Goal: Entertainment & Leisure: Consume media (video, audio)

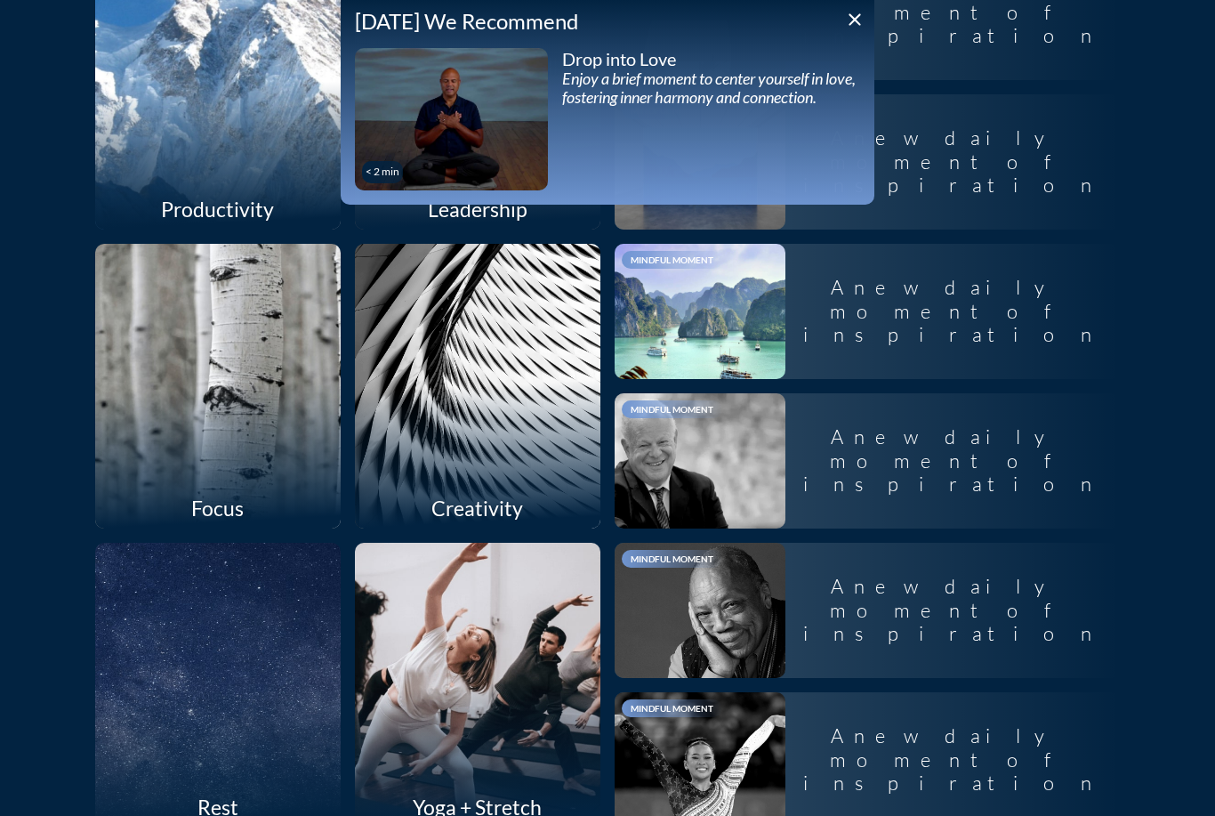
scroll to position [1232, 0]
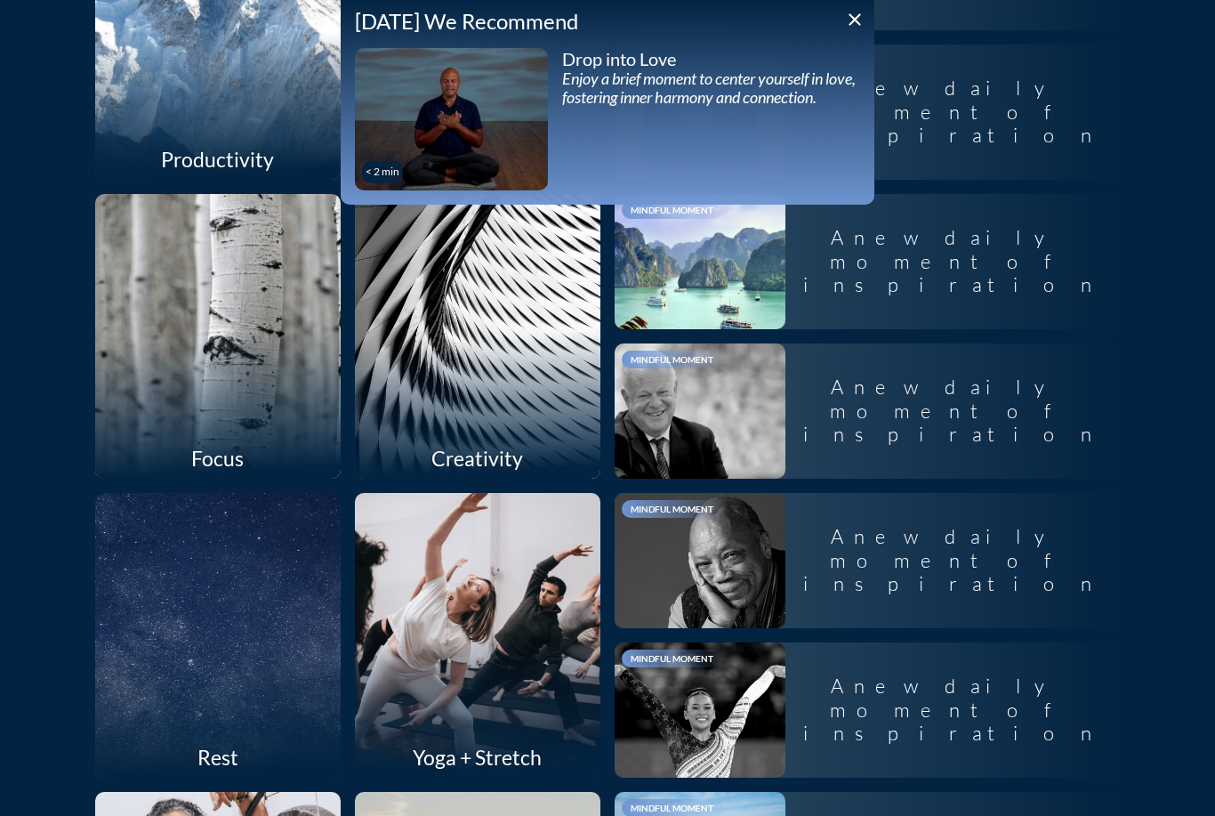
click at [853, 26] on icon "close" at bounding box center [854, 19] width 21 height 21
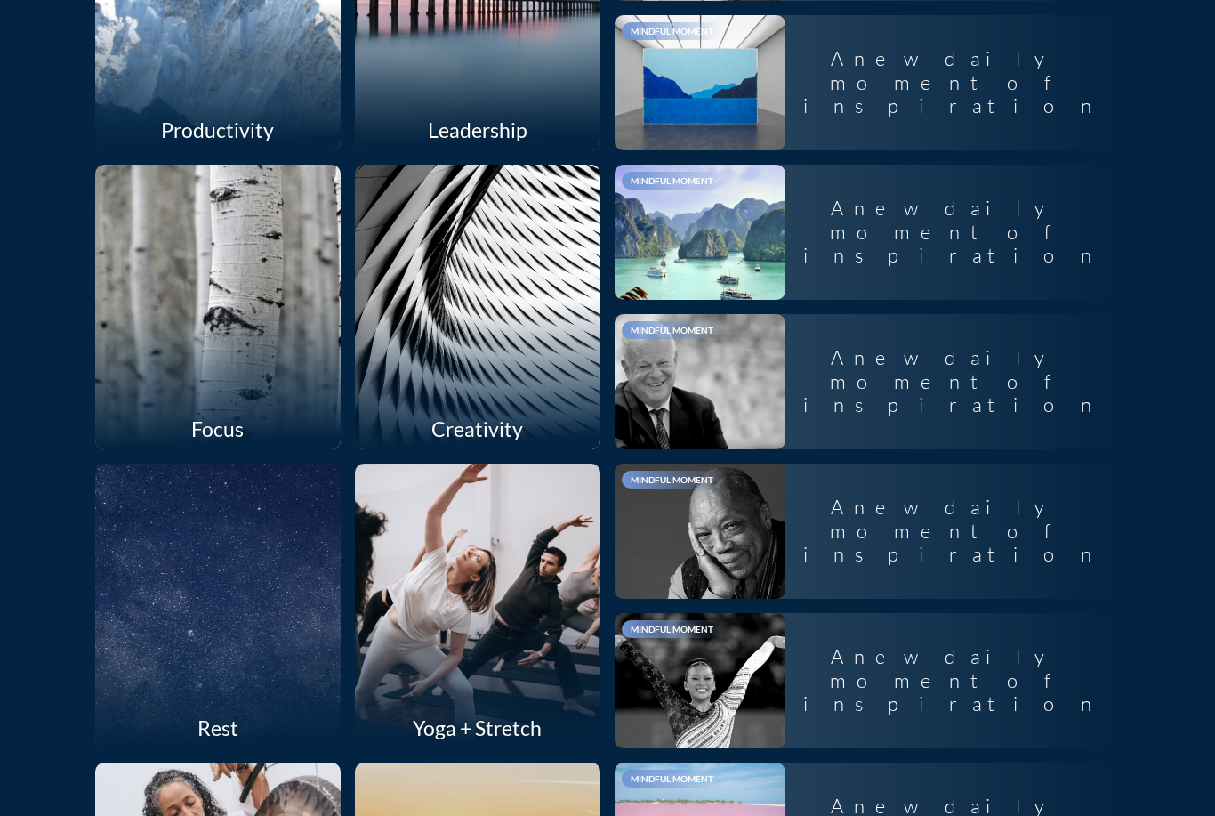
scroll to position [1184, 0]
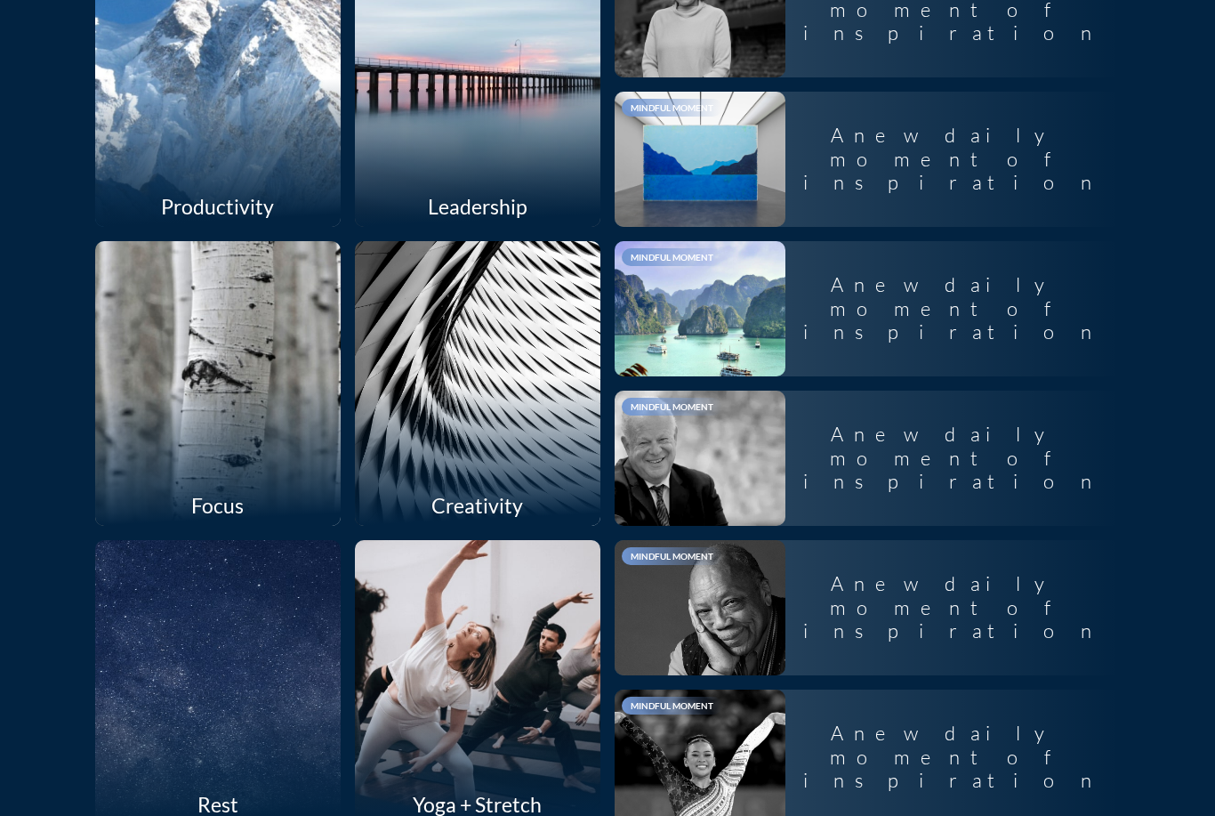
click at [295, 431] on div at bounding box center [217, 383] width 261 height 302
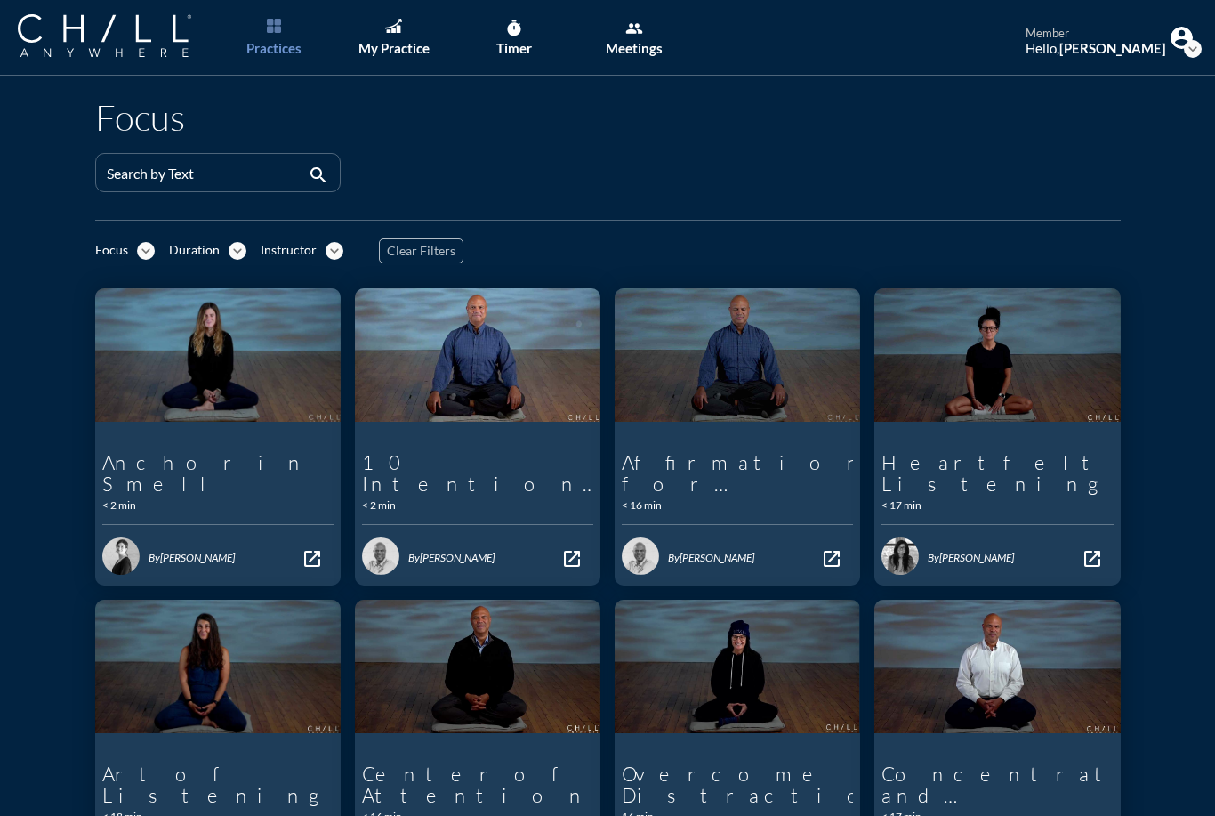
click at [212, 255] on div "Duration" at bounding box center [194, 250] width 51 height 15
click at [208, 316] on div "Longer" at bounding box center [205, 309] width 47 height 21
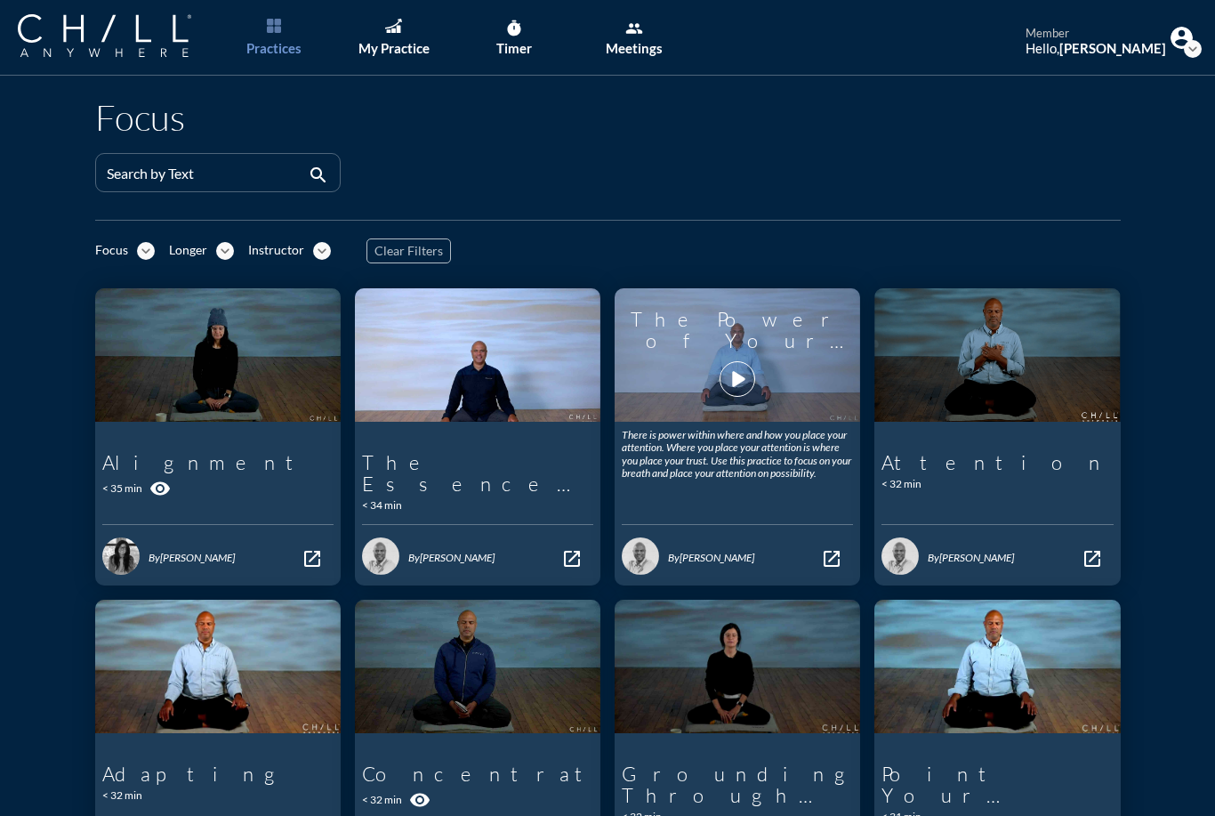
click at [755, 385] on div "play_arrow" at bounding box center [738, 379] width 50 height 46
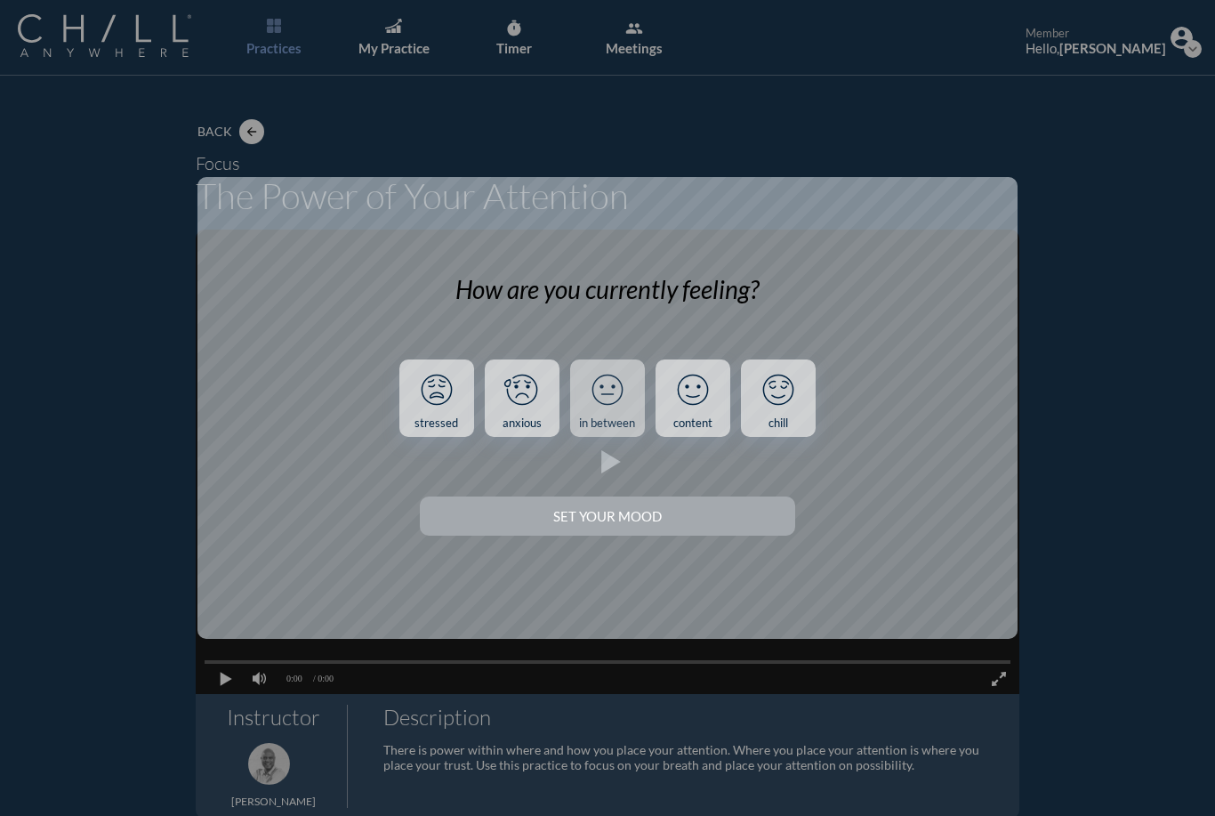
click at [610, 383] on icon at bounding box center [608, 390] width 46 height 46
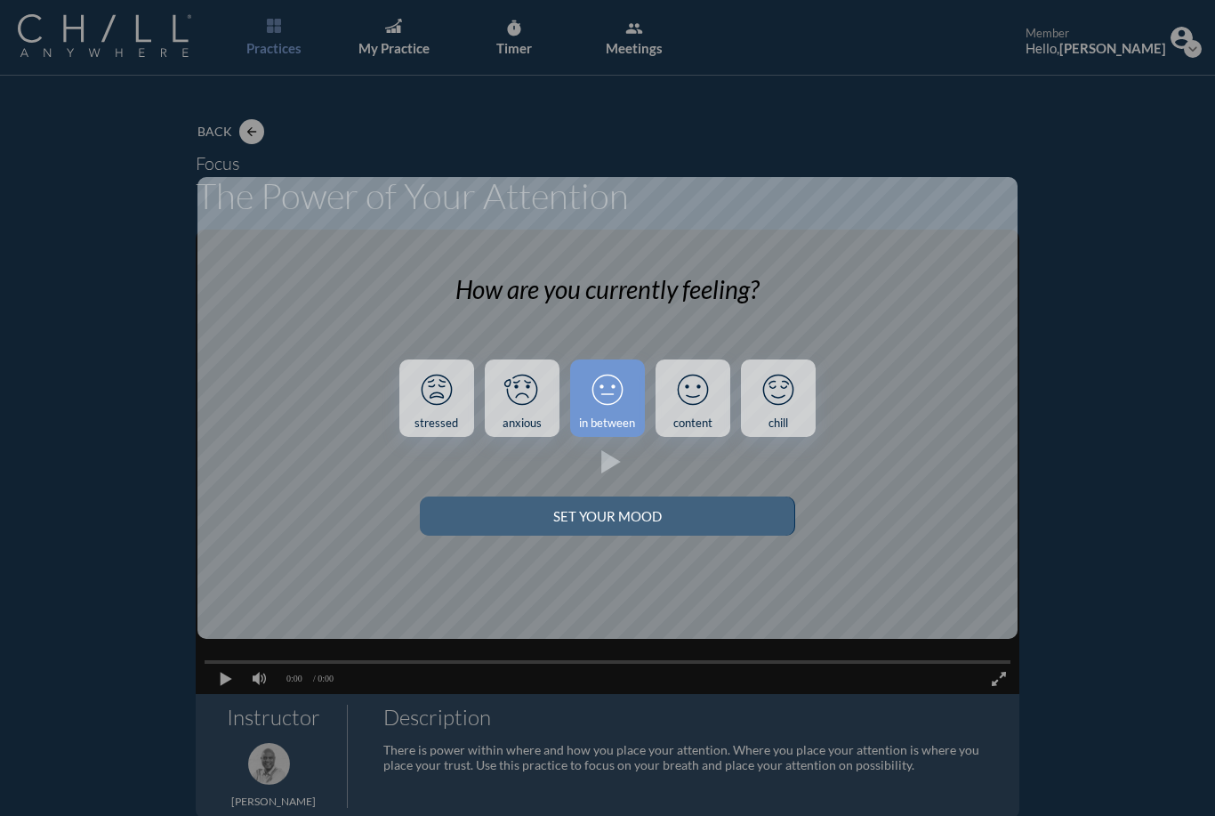
click at [618, 535] on button "Set your Mood" at bounding box center [607, 516] width 375 height 39
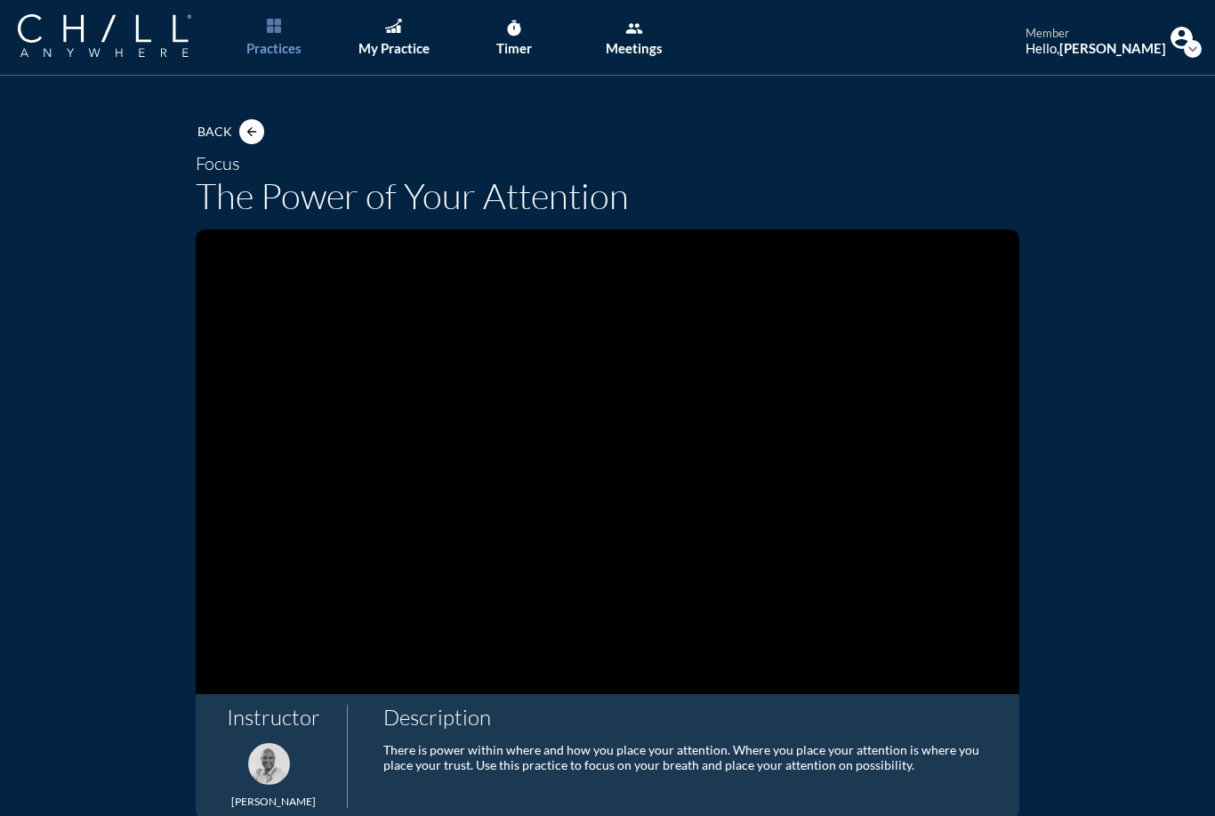
click at [55, 464] on div "Back arrow_back Focus The Power of Your Attention 8:57 / 32:29 LIVE Quality Aut…" at bounding box center [607, 650] width 1215 height 1149
click at [423, 455] on video at bounding box center [608, 462] width 824 height 464
click at [423, 458] on video at bounding box center [608, 462] width 824 height 464
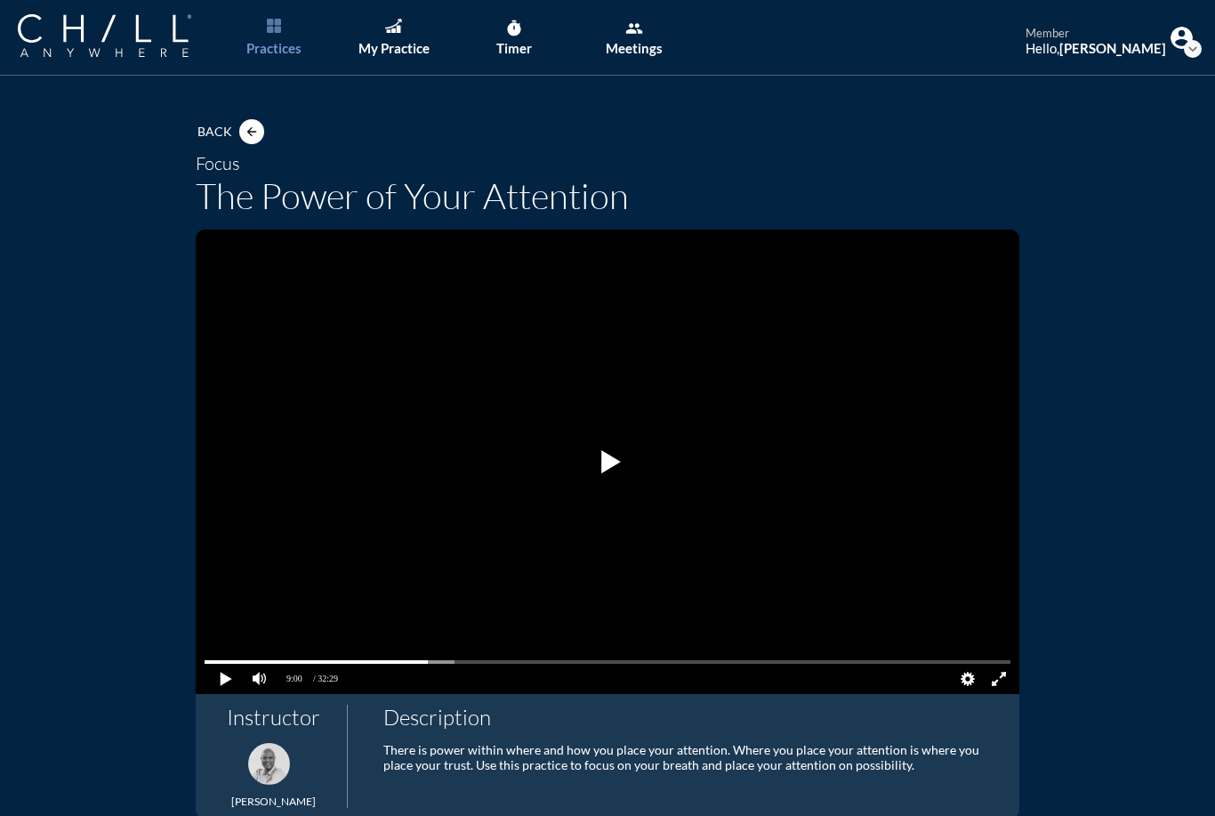
click at [445, 454] on video at bounding box center [608, 462] width 824 height 464
click at [561, 468] on video at bounding box center [608, 462] width 824 height 464
click at [600, 463] on pjsdiv at bounding box center [607, 462] width 61 height 61
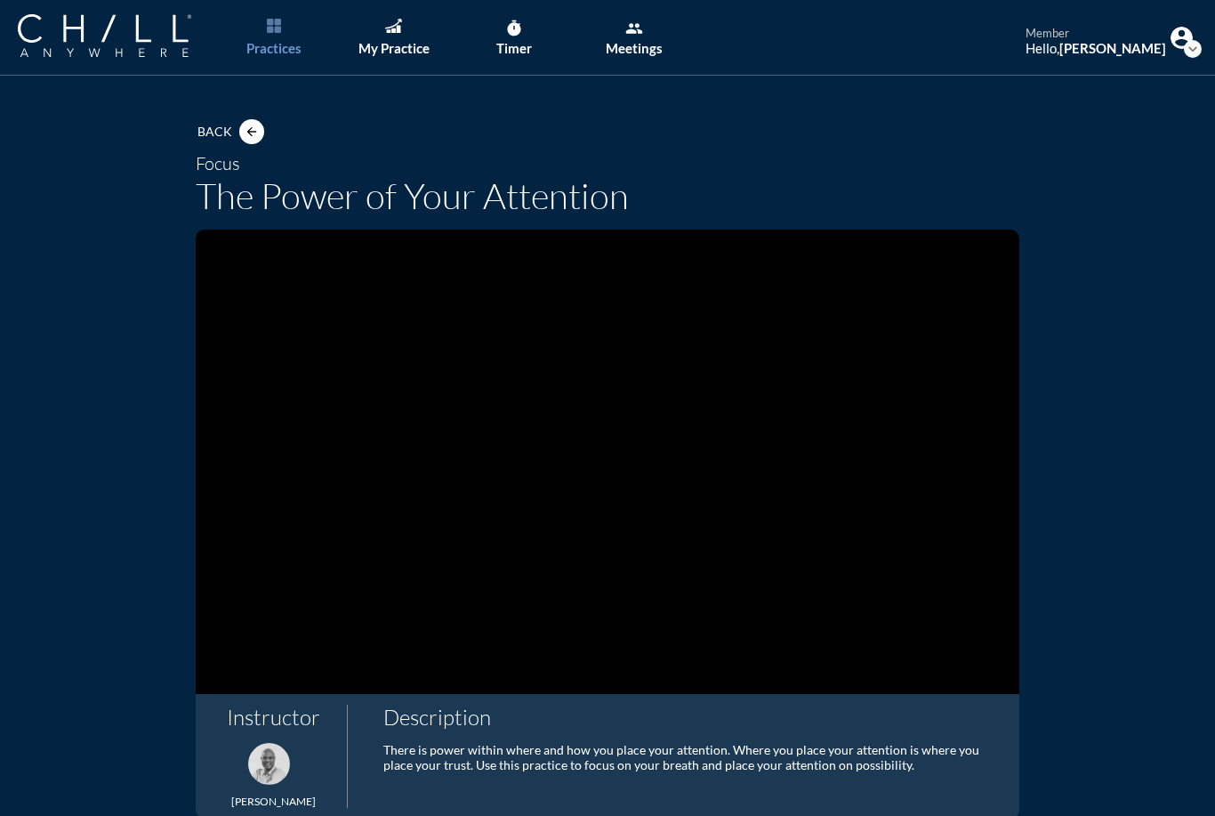
click at [601, 545] on video at bounding box center [608, 462] width 824 height 464
click at [632, 472] on video at bounding box center [608, 462] width 824 height 464
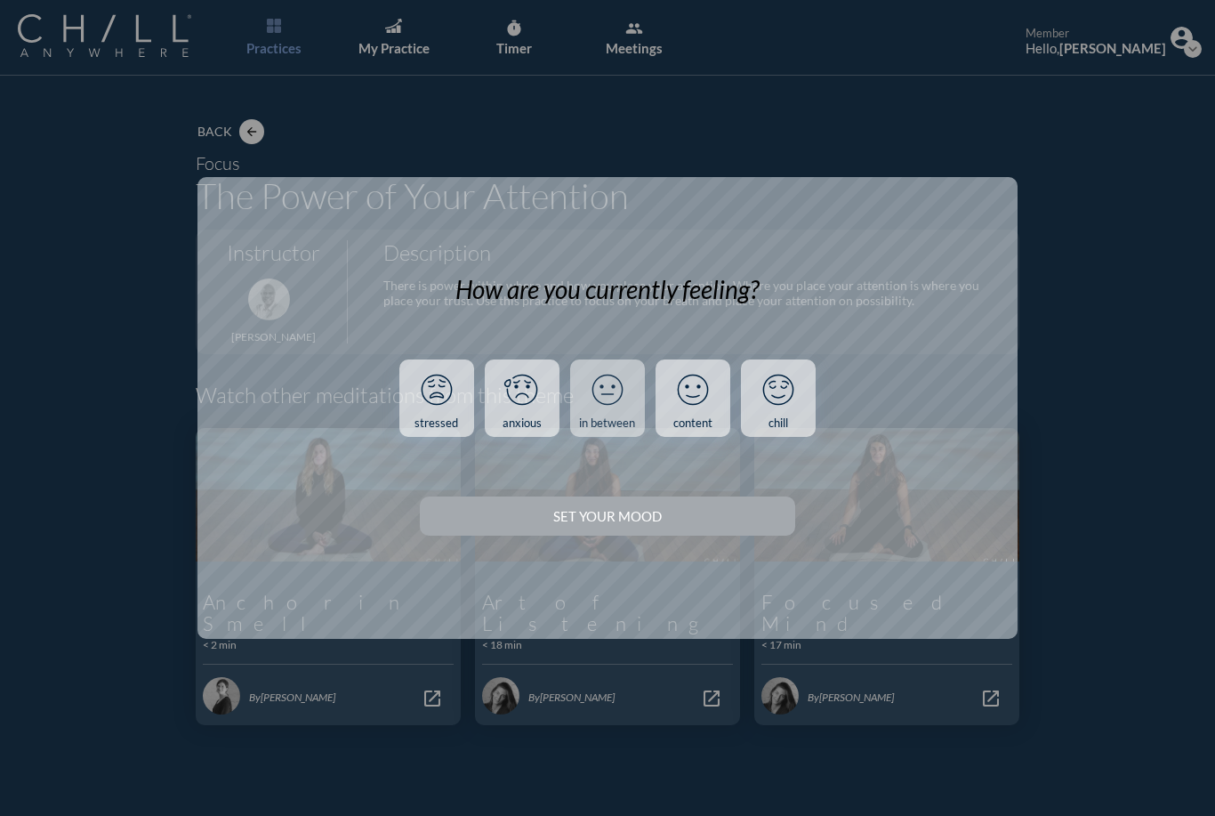
click at [585, 390] on icon at bounding box center [608, 390] width 46 height 46
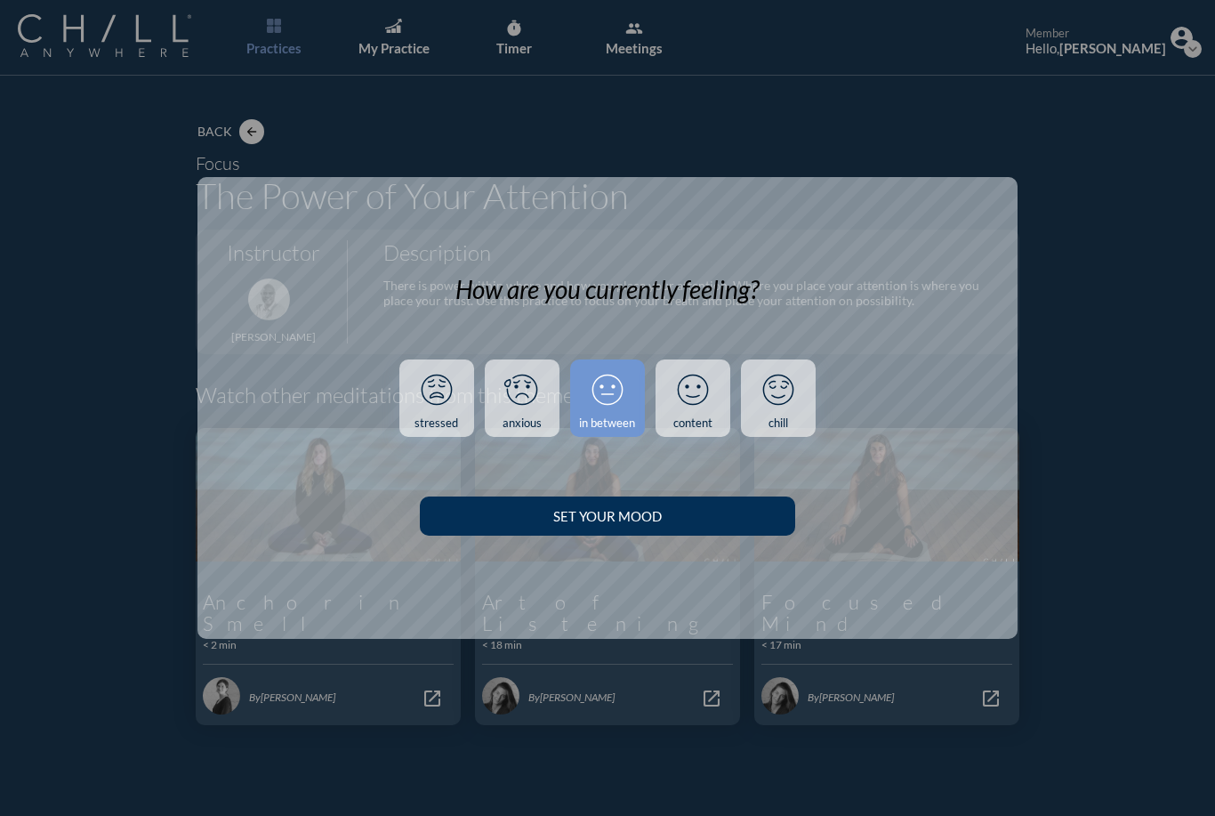
click at [559, 529] on button "Set your Mood" at bounding box center [607, 516] width 375 height 39
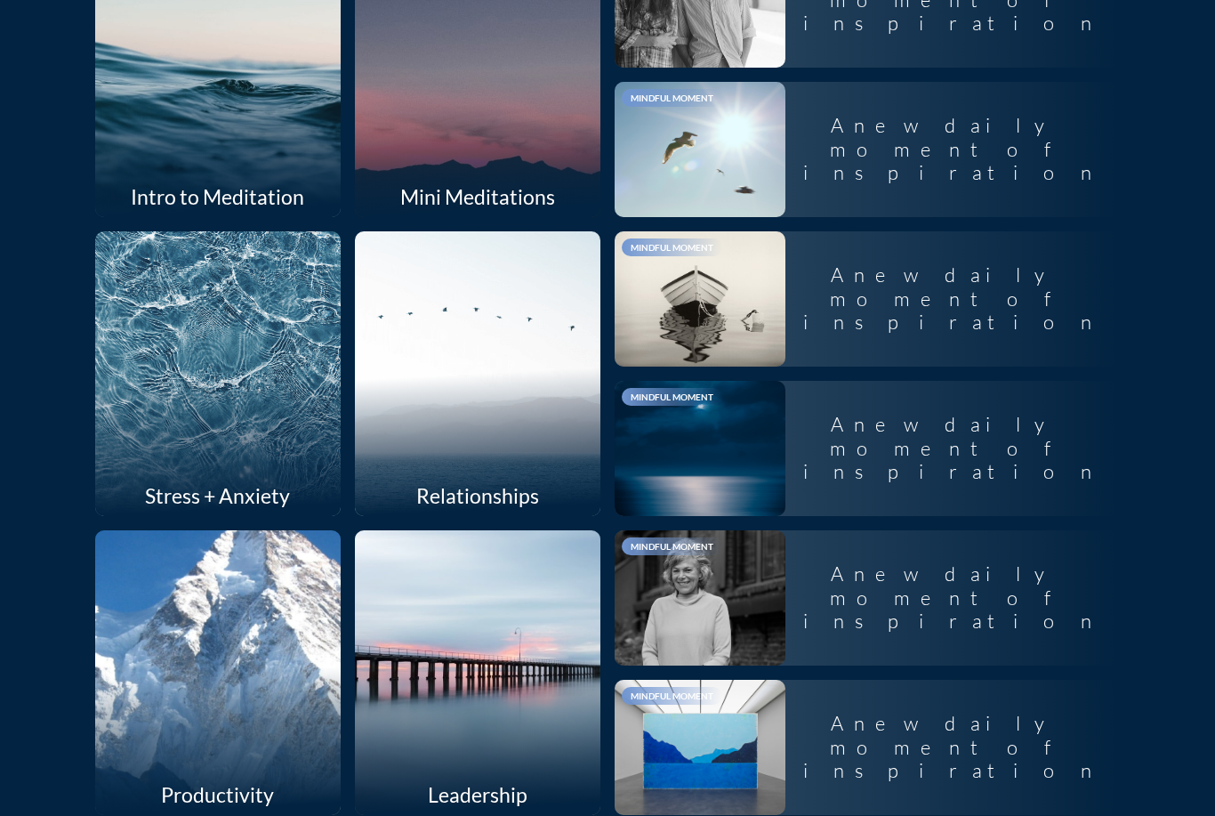
scroll to position [624, 0]
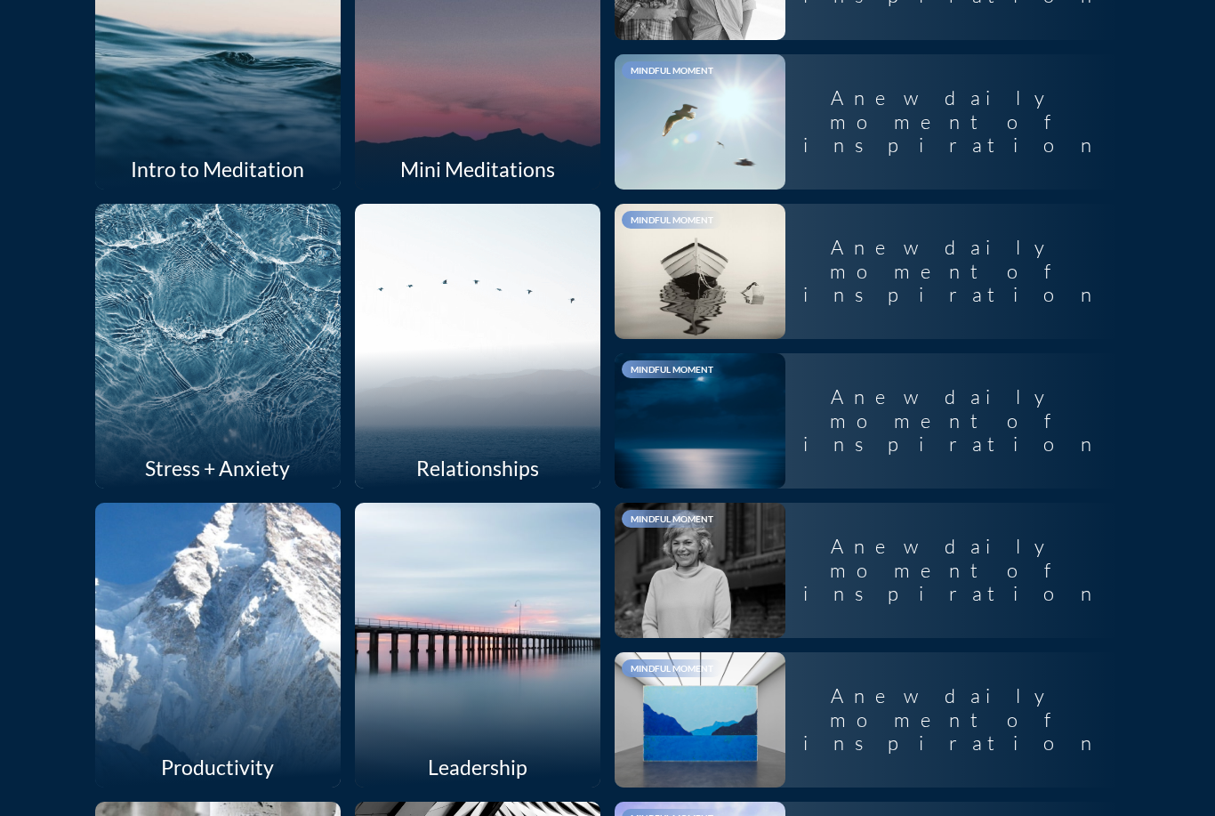
click at [148, 439] on div at bounding box center [217, 346] width 261 height 302
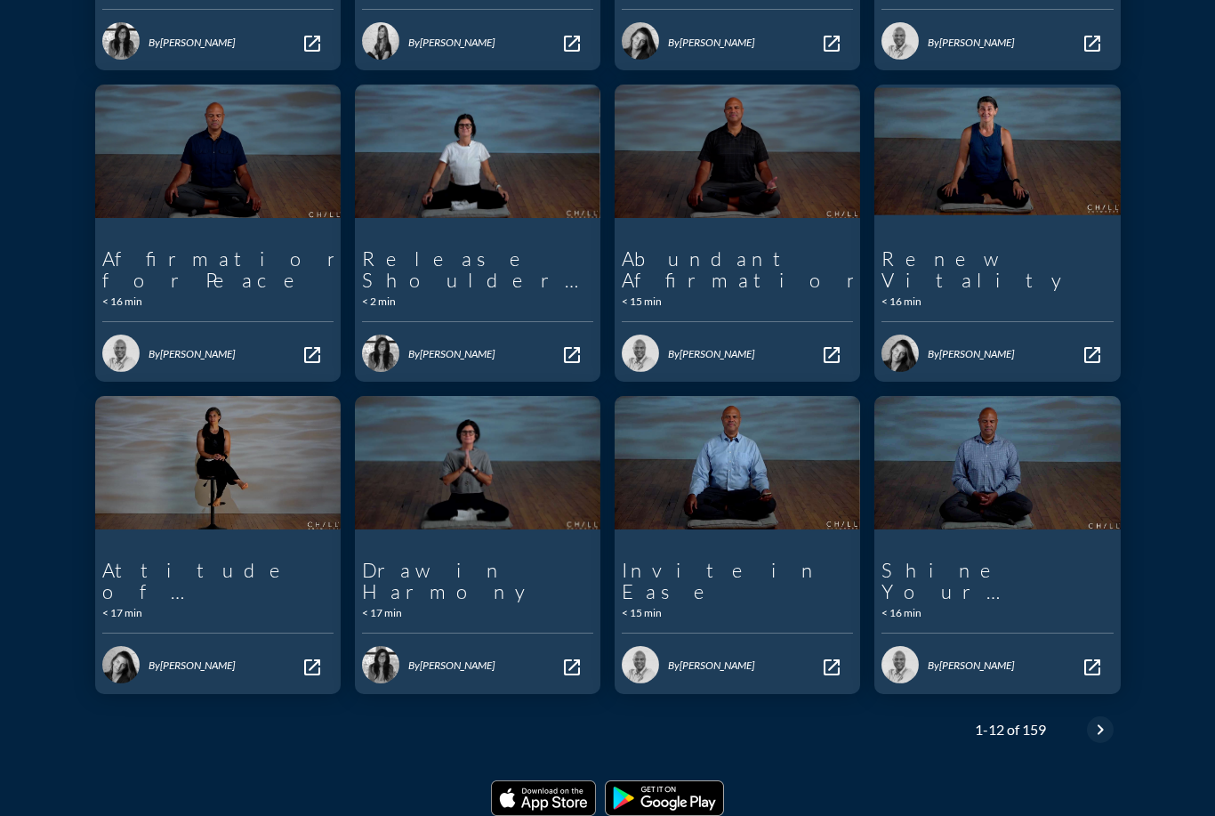
scroll to position [514, 0]
click at [1091, 720] on icon "chevron_right" at bounding box center [1100, 730] width 21 height 21
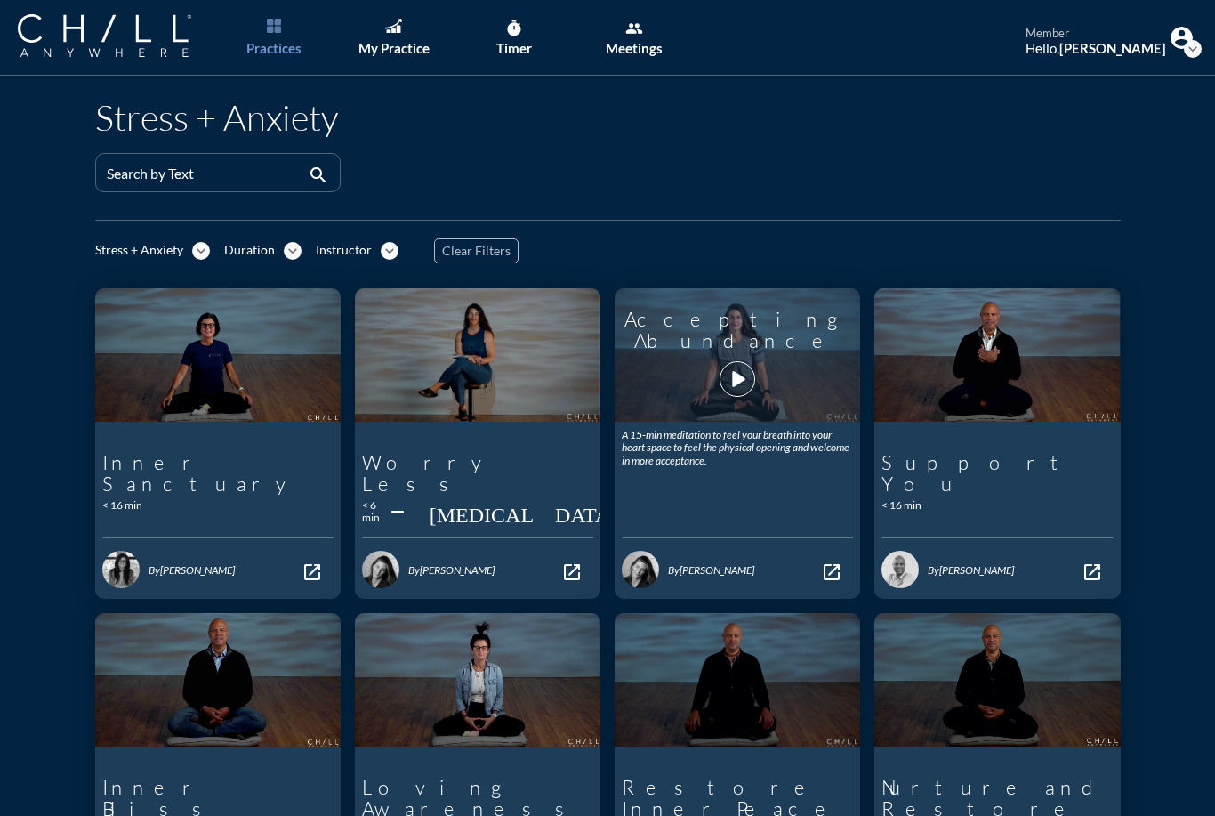
click at [698, 376] on div "Accepting Abundance play_arrow" at bounding box center [737, 354] width 231 height 119
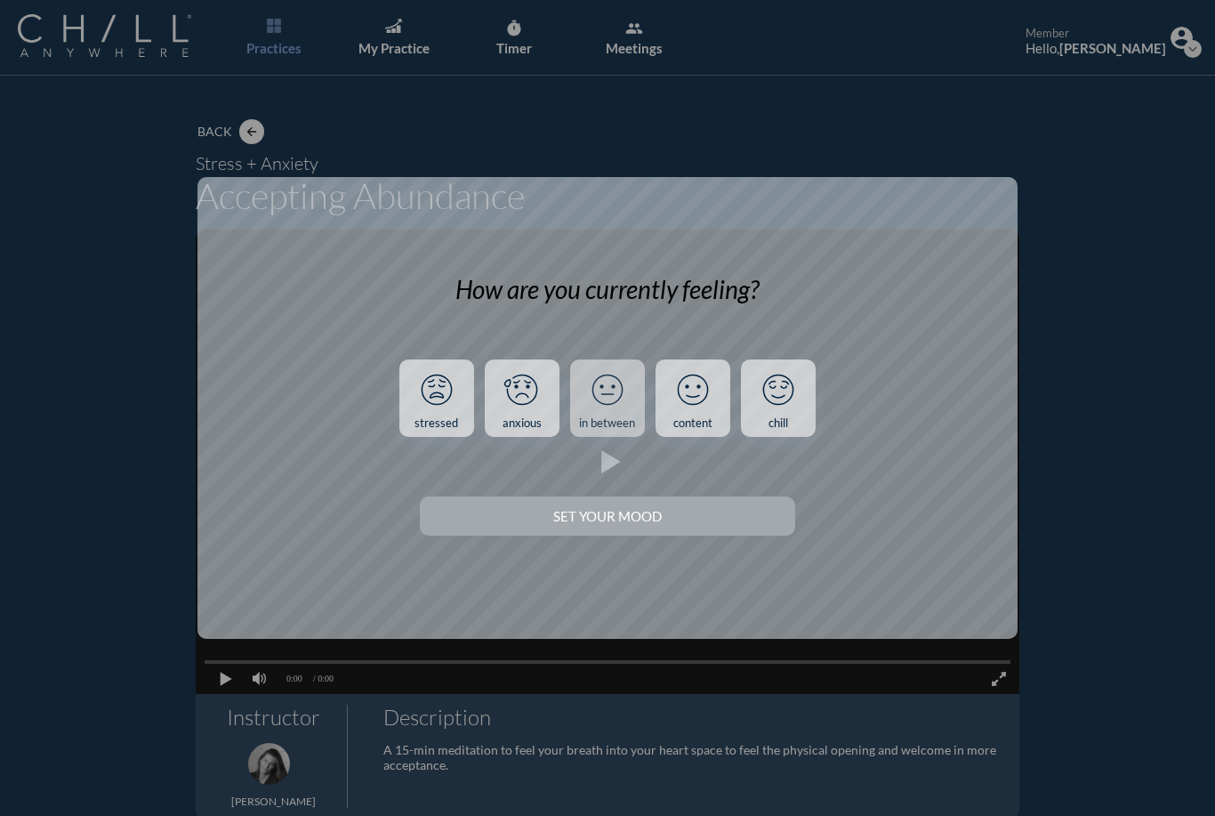
click at [602, 416] on div "in between" at bounding box center [607, 423] width 56 height 14
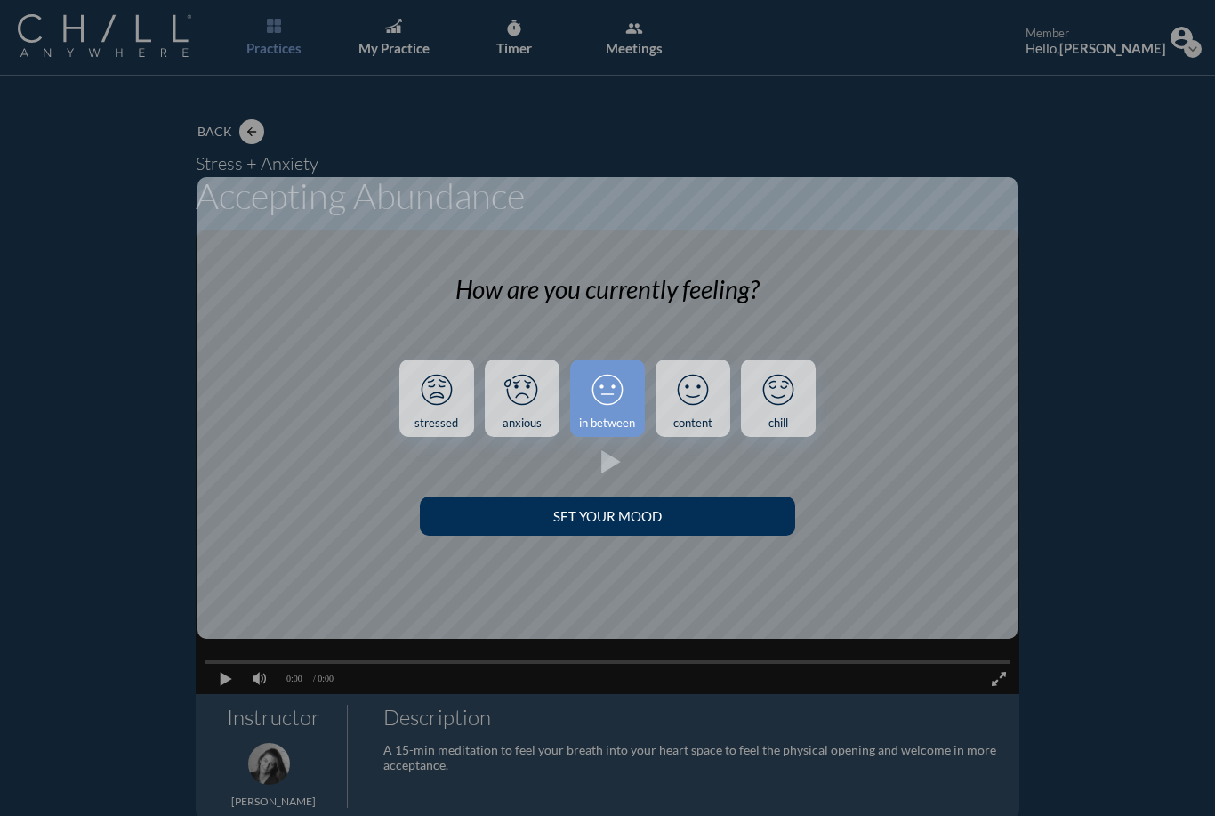
click at [525, 524] on button "Set your Mood" at bounding box center [607, 516] width 375 height 39
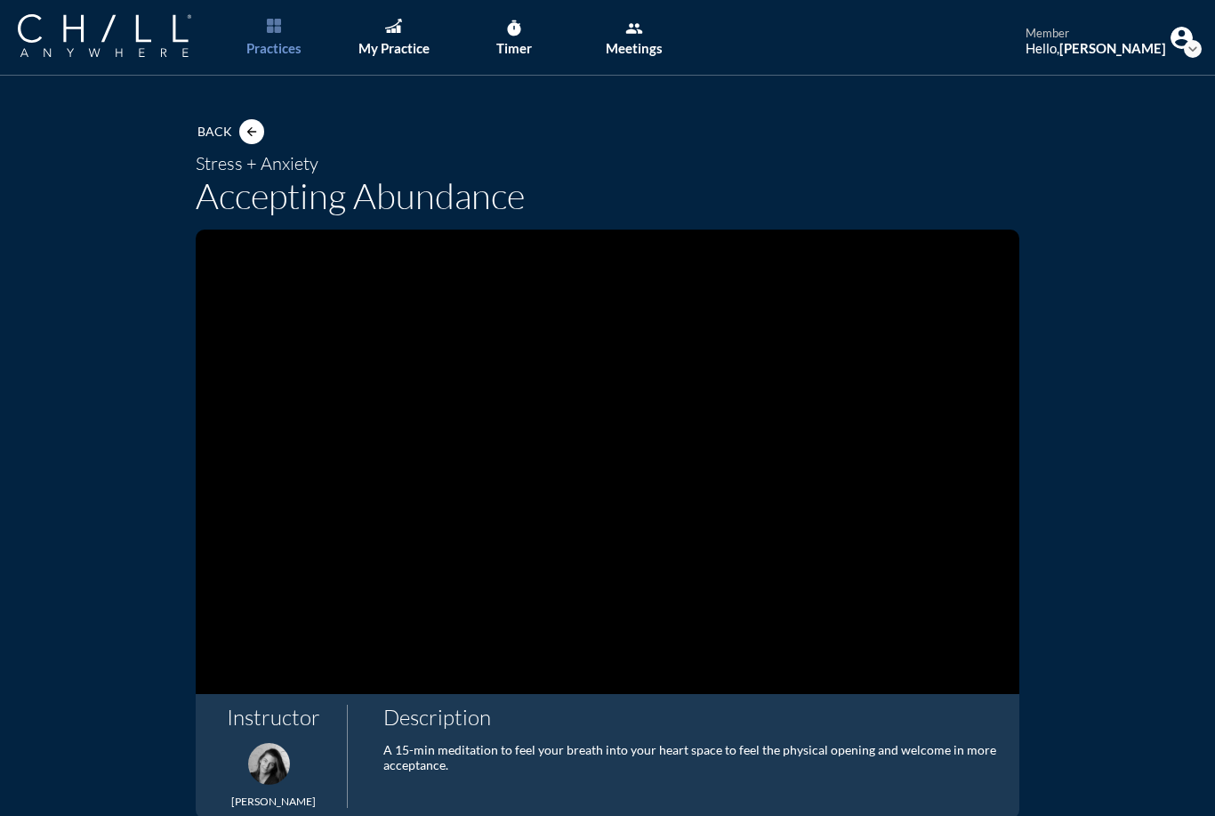
click at [745, 448] on video at bounding box center [608, 462] width 824 height 464
